Goal: Task Accomplishment & Management: Use online tool/utility

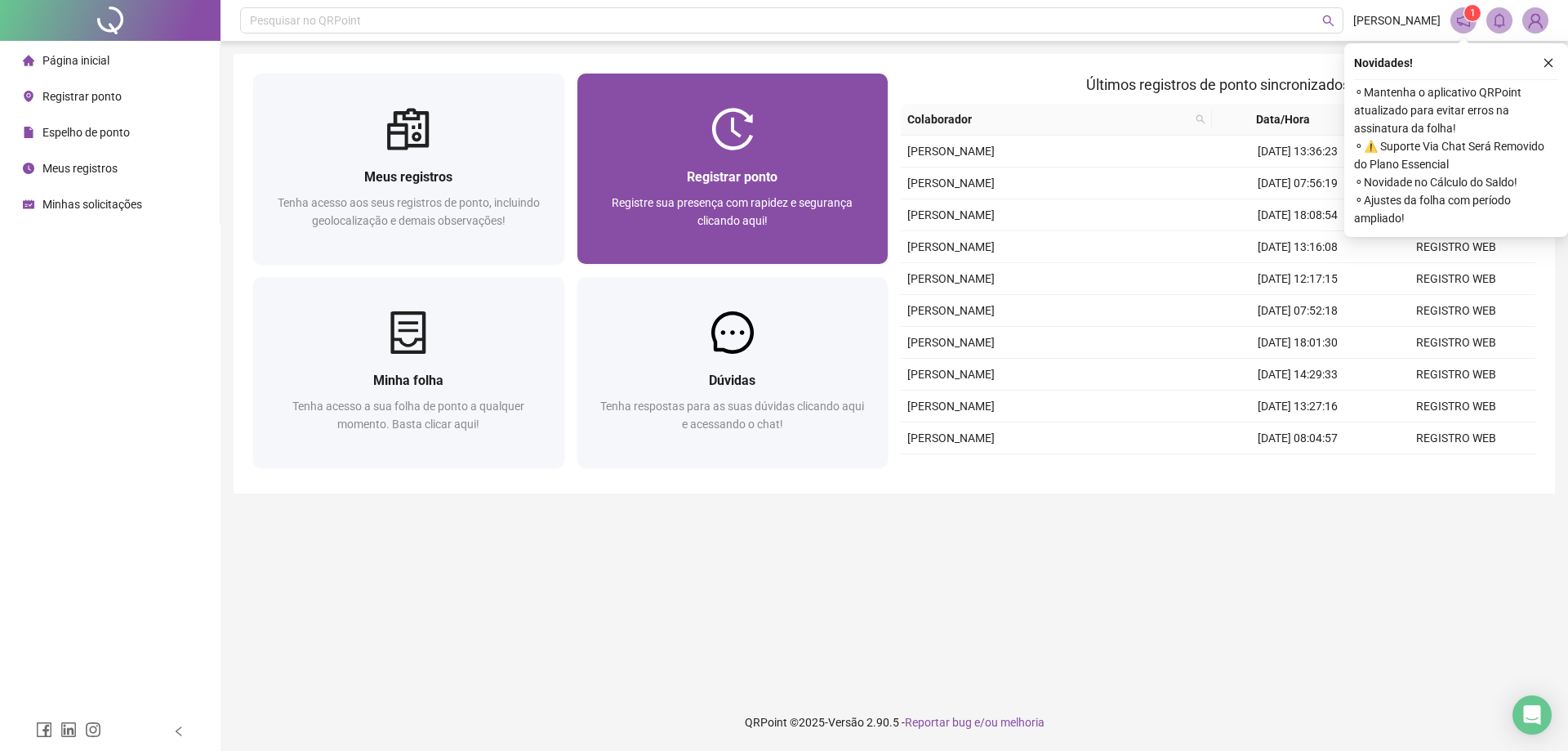
click at [724, 156] on div "Registrar ponto Registre sua presença com rapidez e segurança clicando aqui!" at bounding box center [733, 207] width 312 height 114
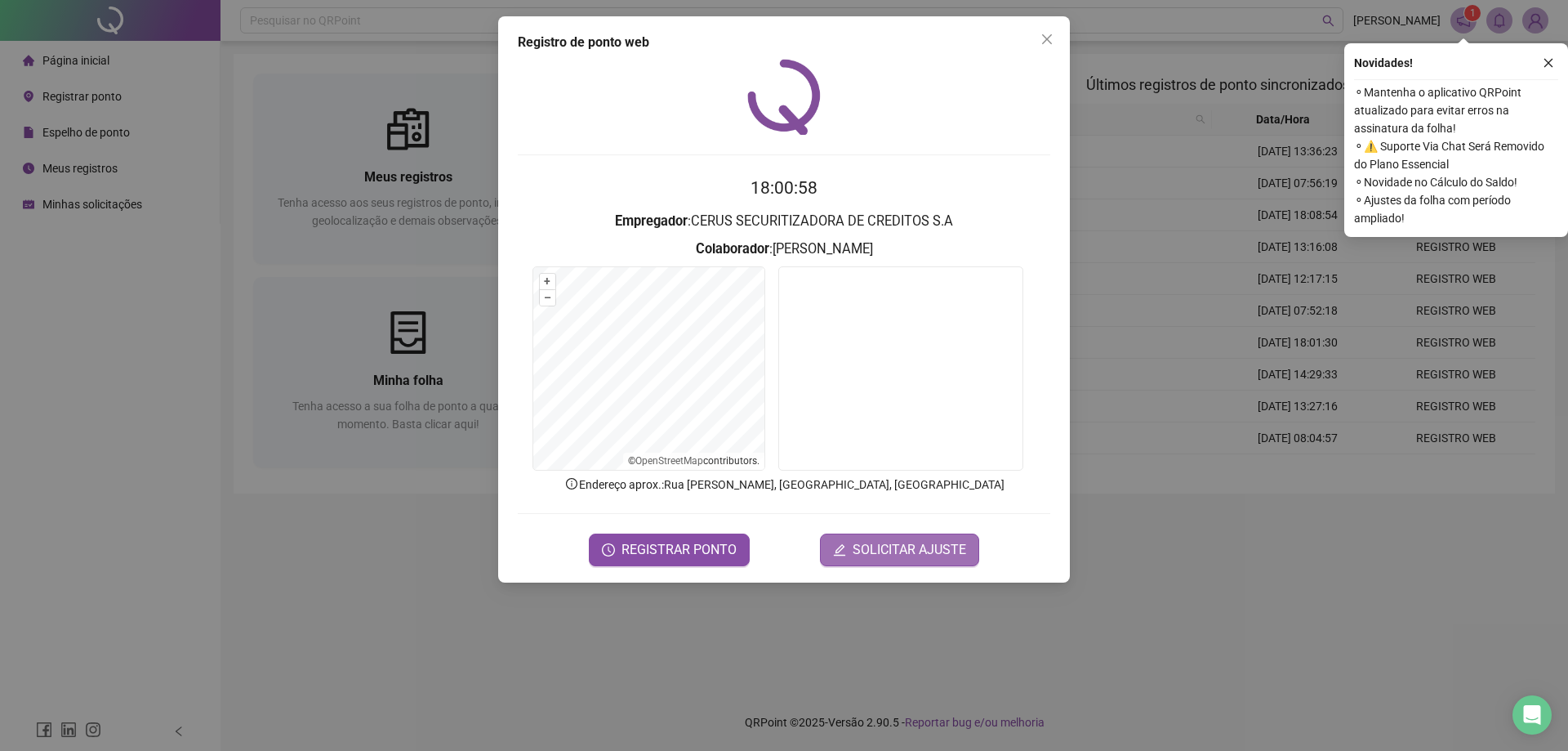
click at [911, 549] on span "SOLICITAR AJUSTE" at bounding box center [909, 549] width 114 height 20
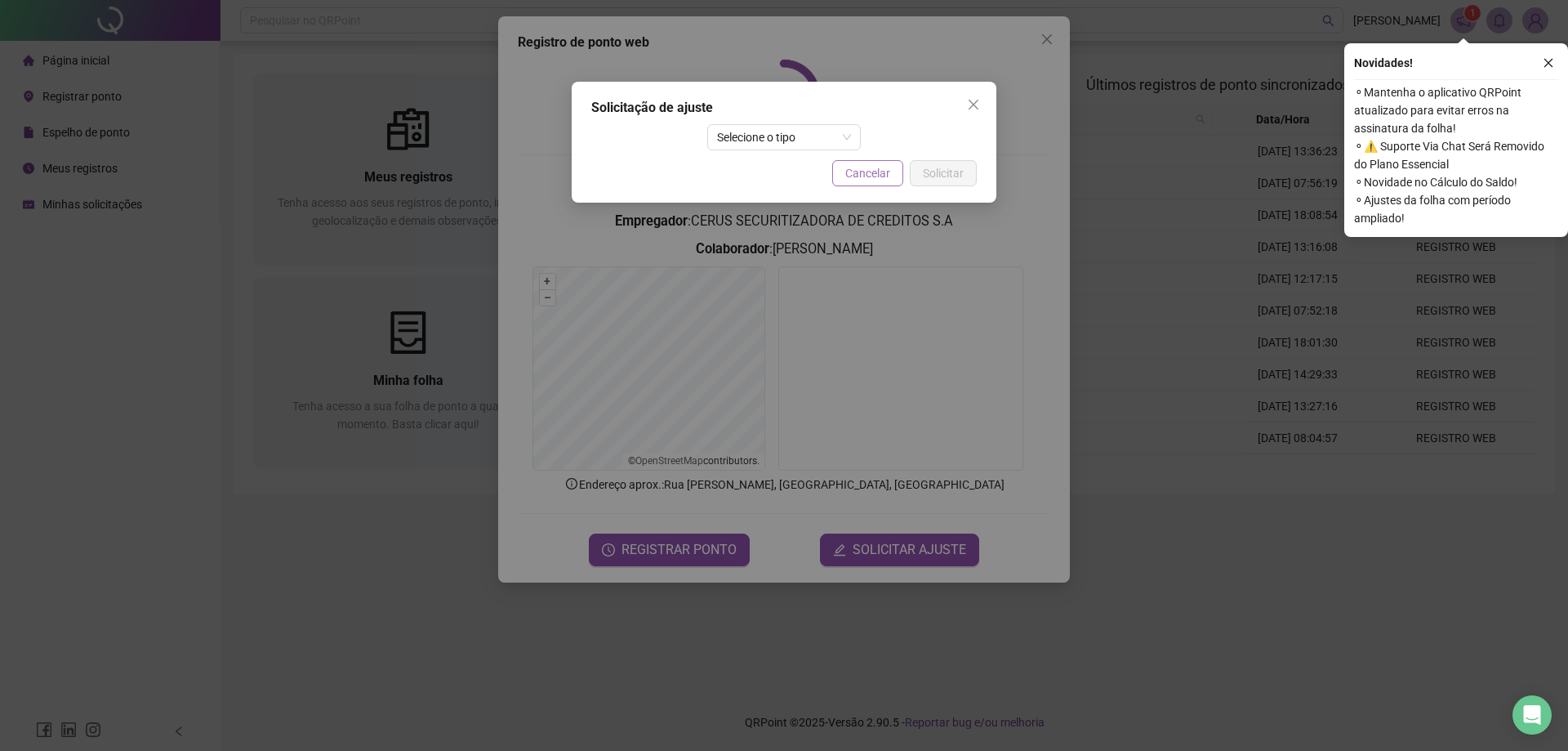
click at [874, 181] on span "Cancelar" at bounding box center [867, 173] width 45 height 18
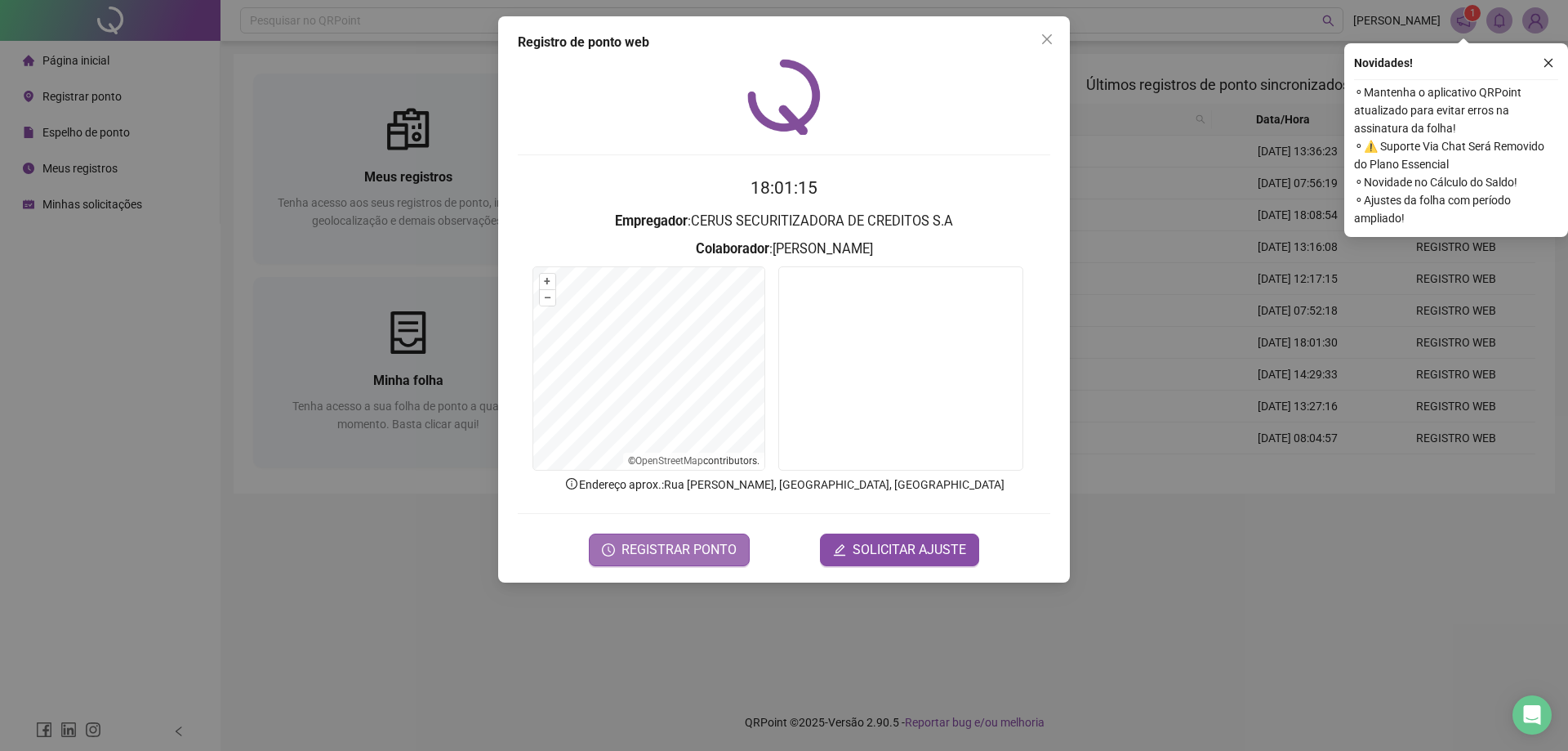
click at [658, 550] on span "REGISTRAR PONTO" at bounding box center [678, 549] width 115 height 20
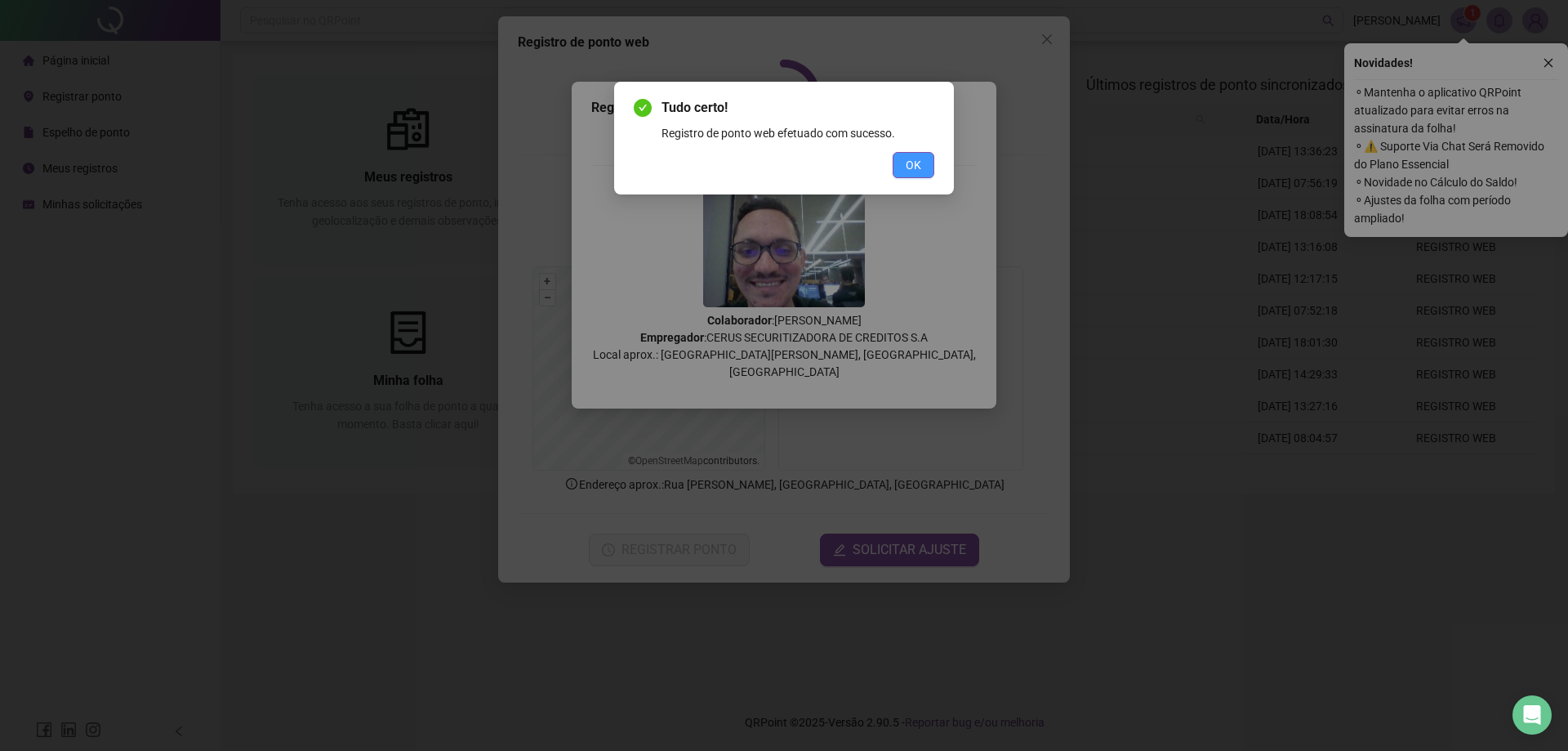
click at [907, 168] on span "OK" at bounding box center [913, 164] width 16 height 18
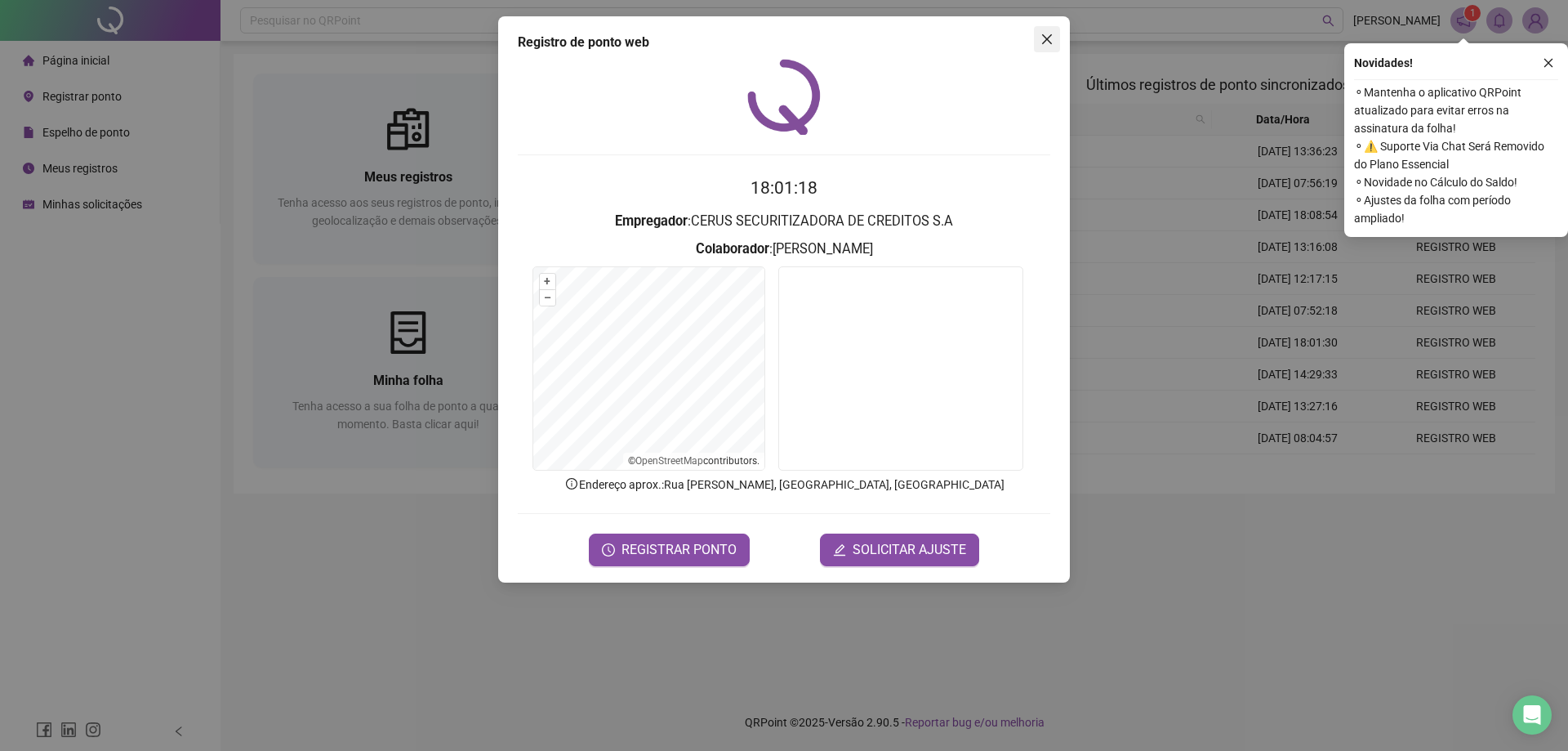
click at [1048, 45] on icon "close" at bounding box center [1048, 39] width 13 height 13
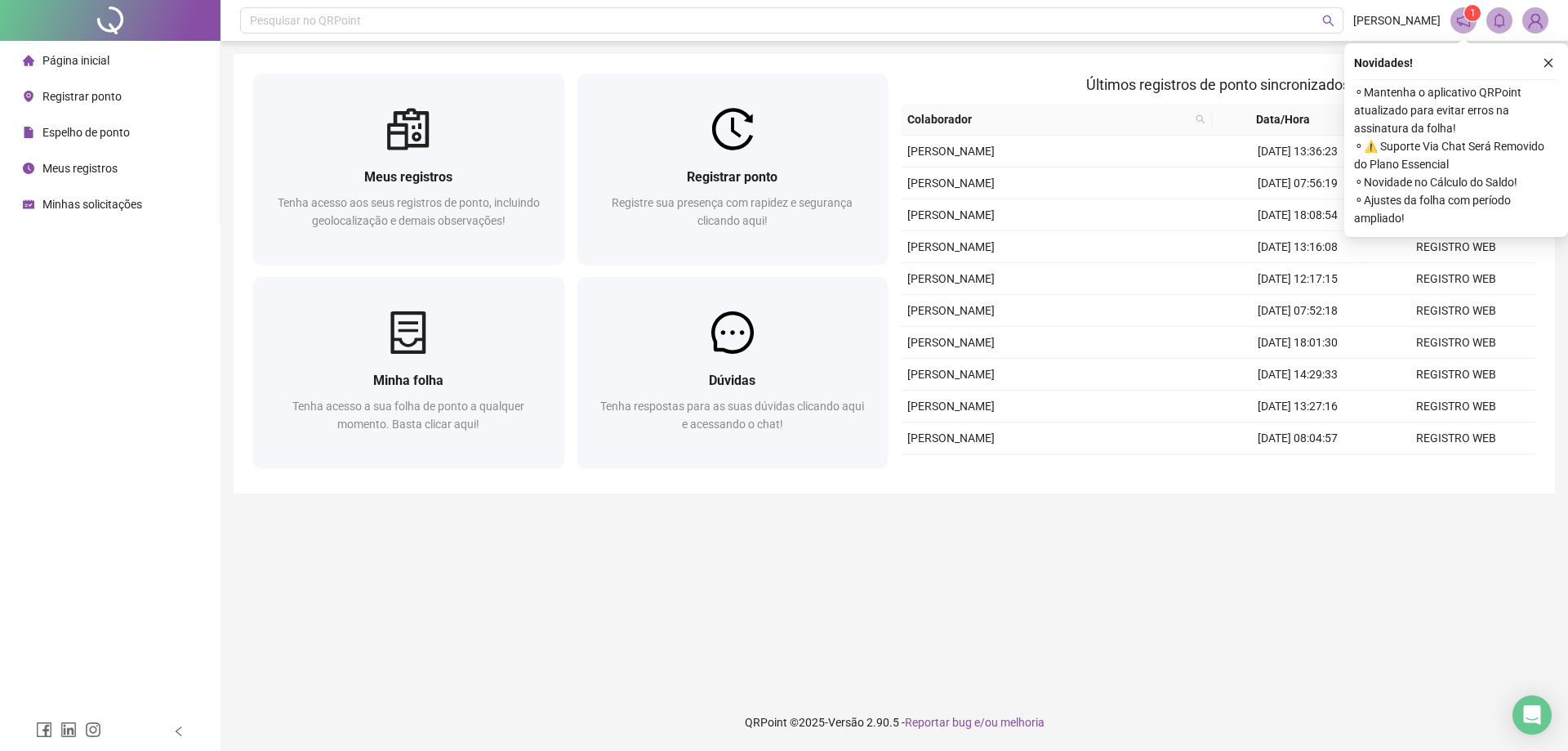
click at [1548, 60] on icon "close" at bounding box center [1548, 63] width 11 height 11
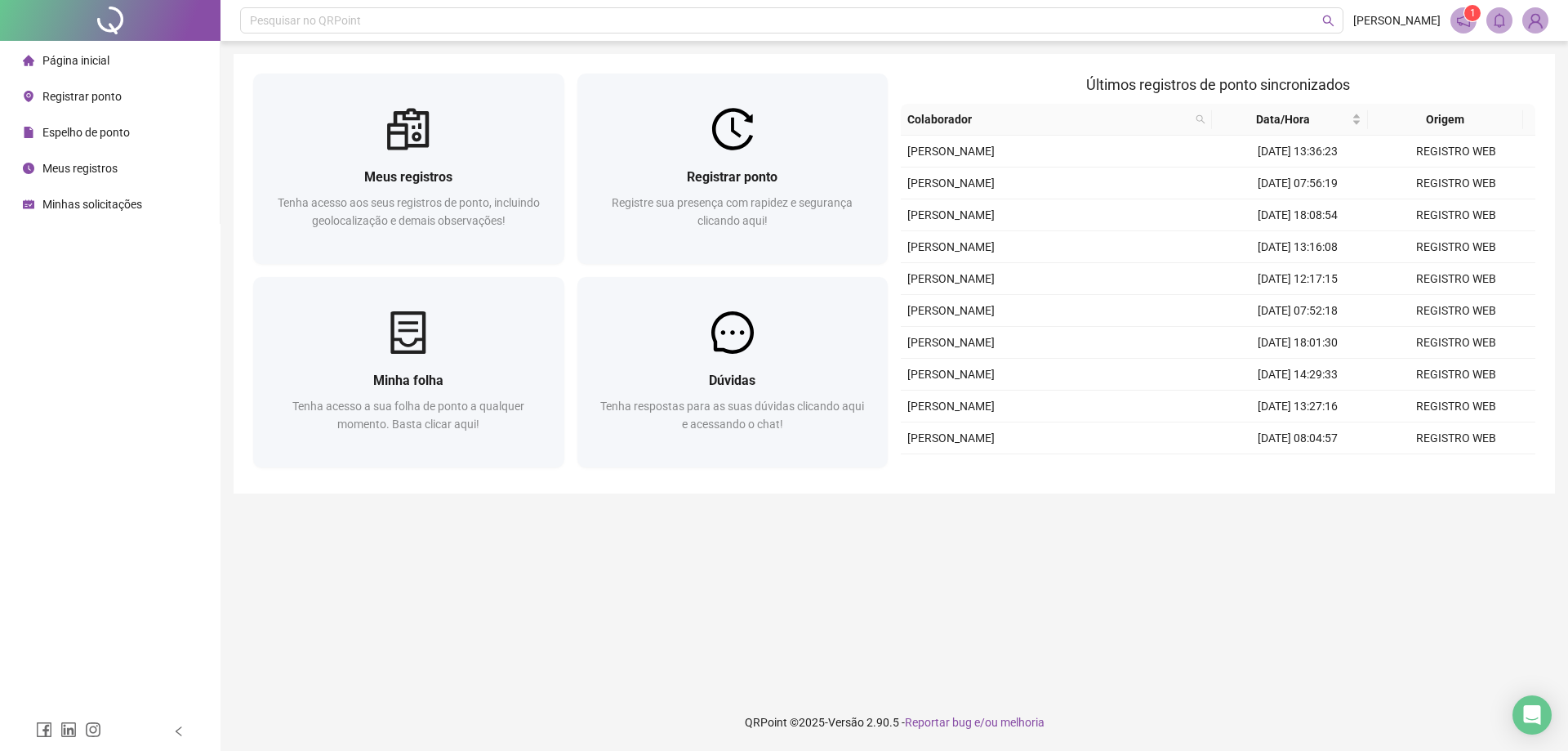
click at [108, 63] on span "Página inicial" at bounding box center [76, 61] width 67 height 13
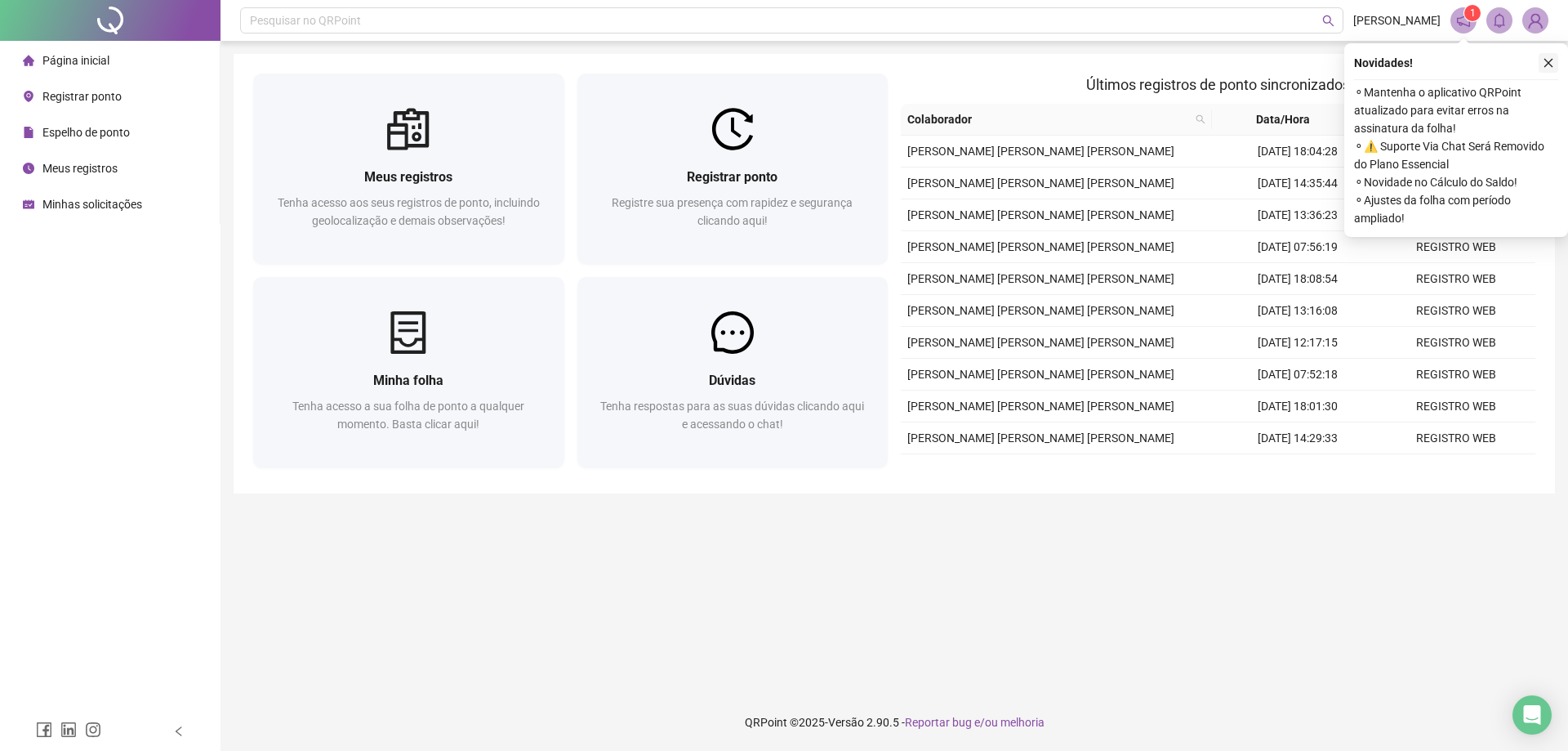
click at [1550, 63] on icon "close" at bounding box center [1548, 63] width 11 height 11
